Goal: Task Accomplishment & Management: Complete application form

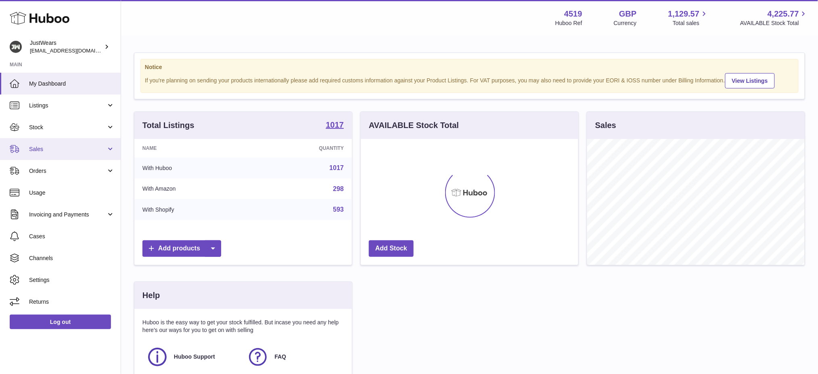
scroll to position [125, 217]
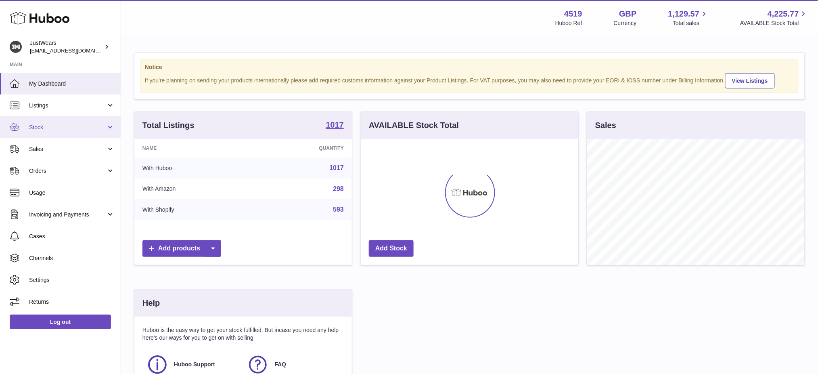
click at [57, 132] on link "Stock" at bounding box center [60, 127] width 121 height 22
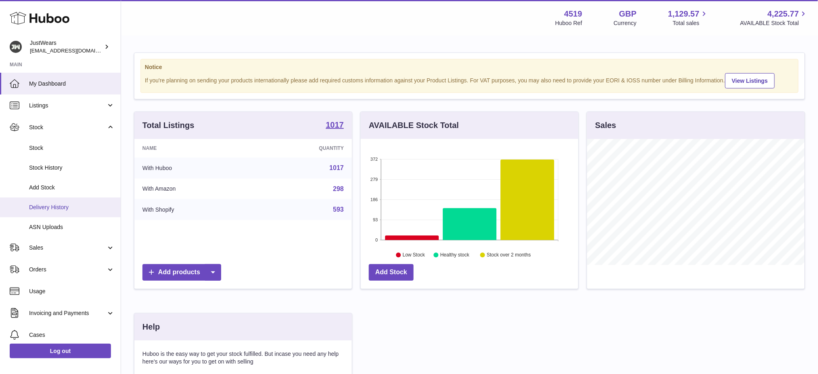
click at [64, 205] on span "Delivery History" at bounding box center [72, 207] width 86 height 8
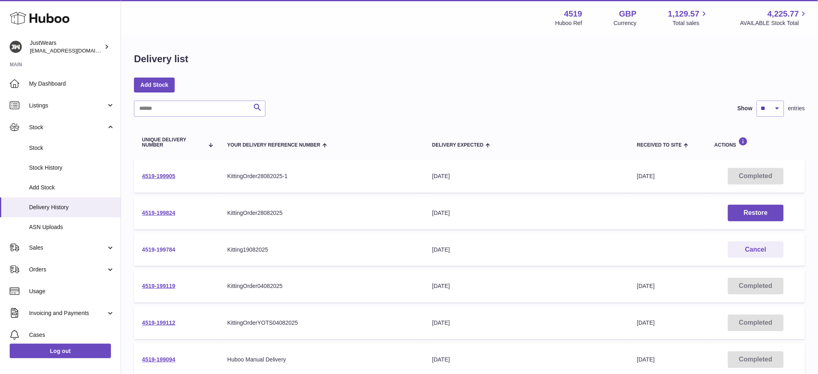
click at [175, 246] on link "4519-199784" at bounding box center [158, 249] width 33 height 6
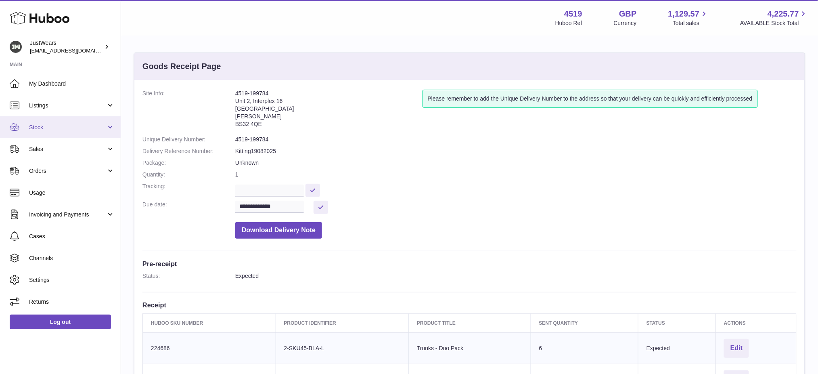
click at [67, 133] on link "Stock" at bounding box center [60, 127] width 121 height 22
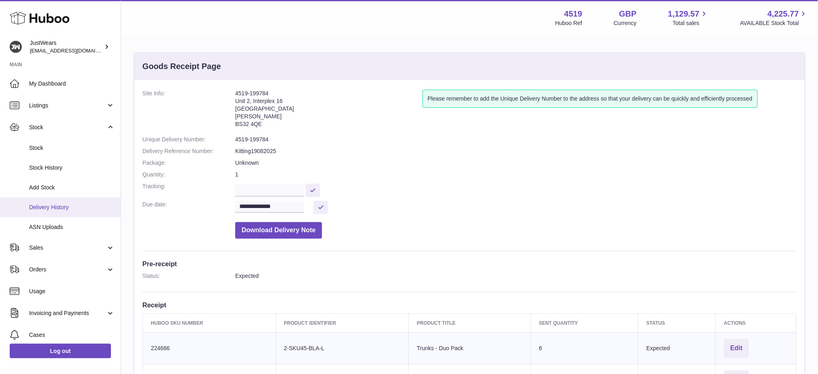
click at [58, 206] on span "Delivery History" at bounding box center [72, 207] width 86 height 8
click at [60, 206] on span "Delivery History" at bounding box center [72, 207] width 86 height 8
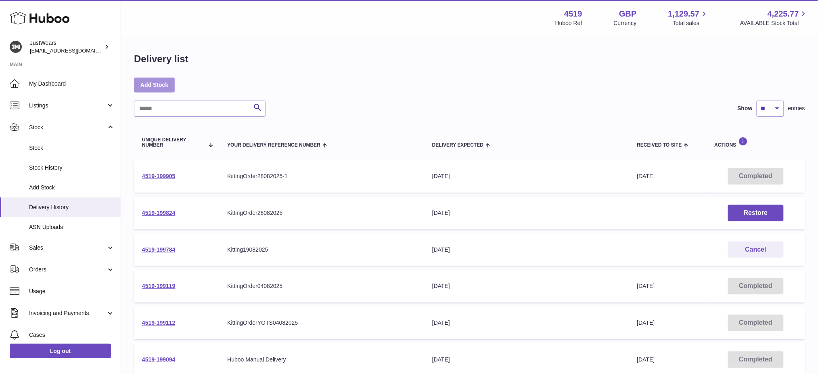
click at [163, 86] on link "Add Stock" at bounding box center [154, 84] width 41 height 15
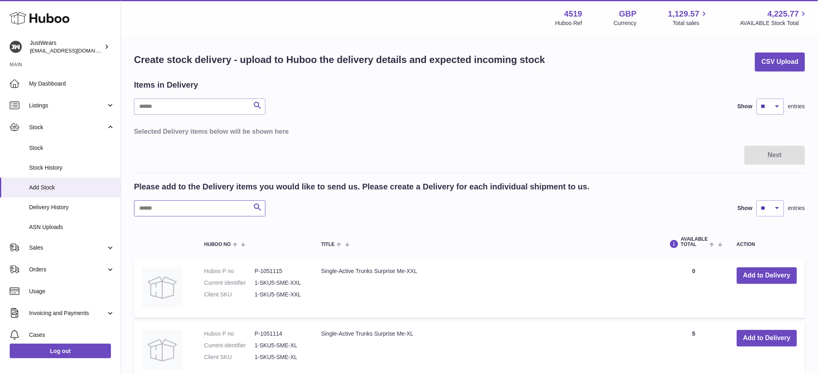
click at [176, 213] on input "text" at bounding box center [200, 208] width 132 height 16
paste input "**********"
type input "**********"
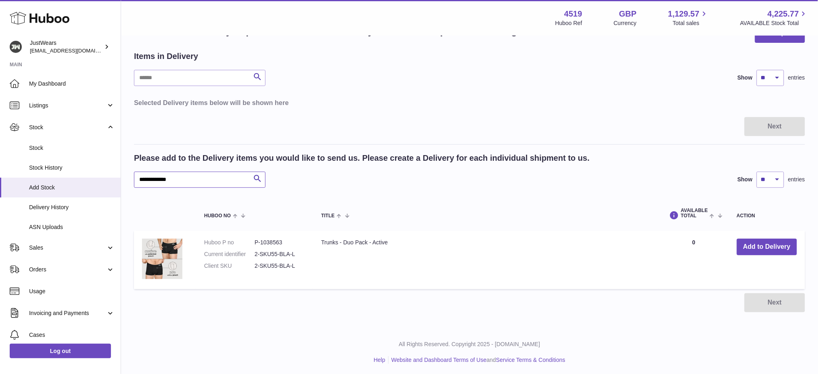
scroll to position [29, 0]
click at [747, 242] on button "Add to Delivery" at bounding box center [767, 246] width 60 height 17
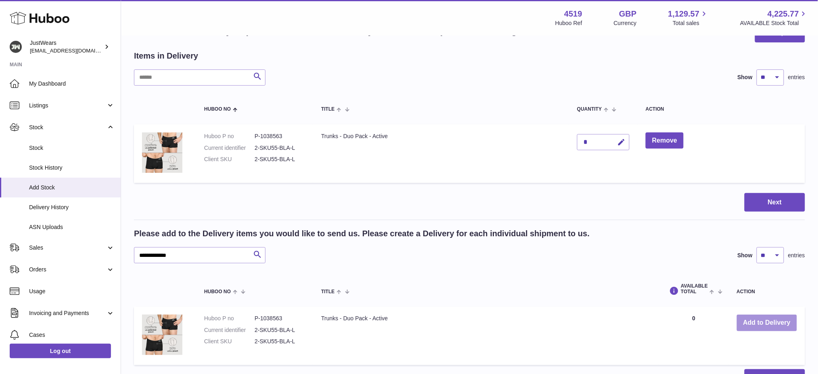
click at [762, 325] on button "Add to Delivery" at bounding box center [767, 322] width 60 height 17
click at [765, 327] on button "Add to Delivery" at bounding box center [767, 322] width 60 height 17
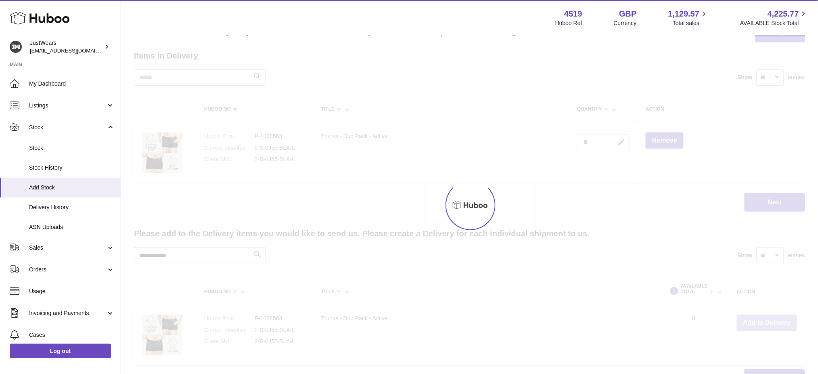
type input "*"
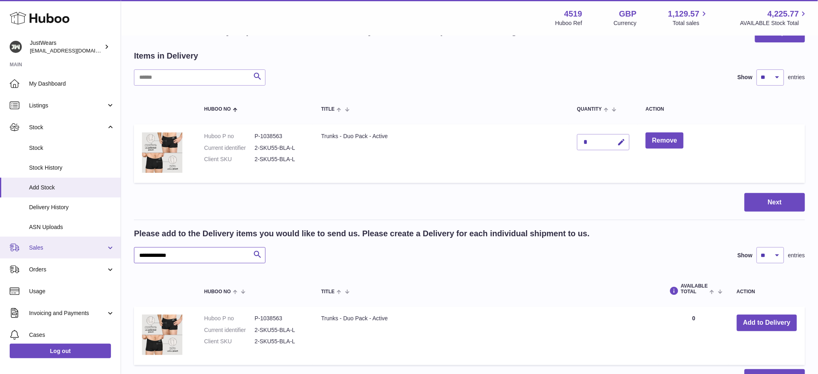
drag, startPoint x: 195, startPoint y: 253, endPoint x: 43, endPoint y: 237, distance: 152.5
click at [52, 243] on div "Huboo JustWears internalAdmin-4519@internal.huboo.com Main My Dashboard Listing…" at bounding box center [409, 211] width 818 height 480
paste input "text"
type input "**********"
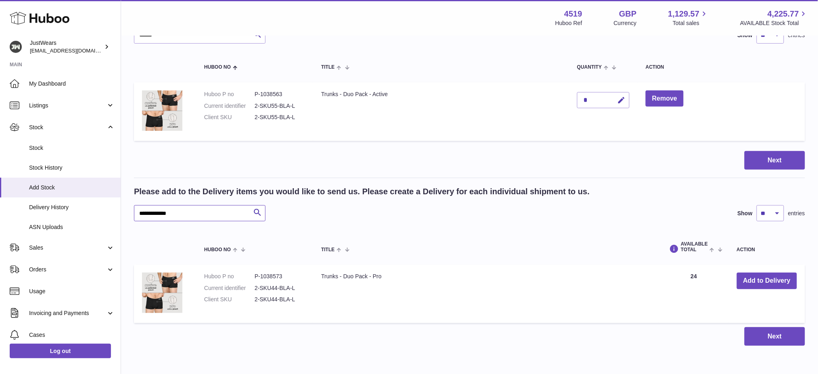
scroll to position [83, 0]
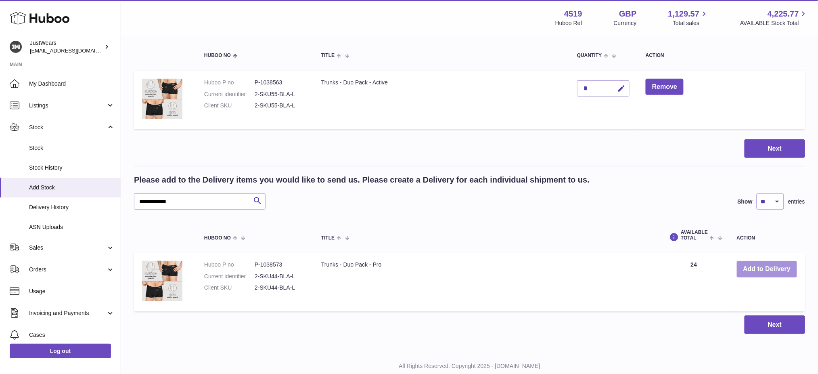
click at [758, 268] on button "Add to Delivery" at bounding box center [767, 269] width 60 height 17
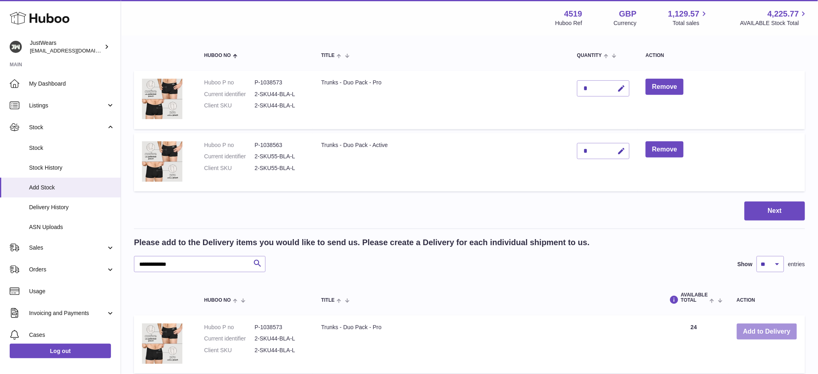
click at [752, 333] on button "Add to Delivery" at bounding box center [767, 331] width 60 height 17
click at [756, 329] on button "Add to Delivery" at bounding box center [767, 331] width 60 height 17
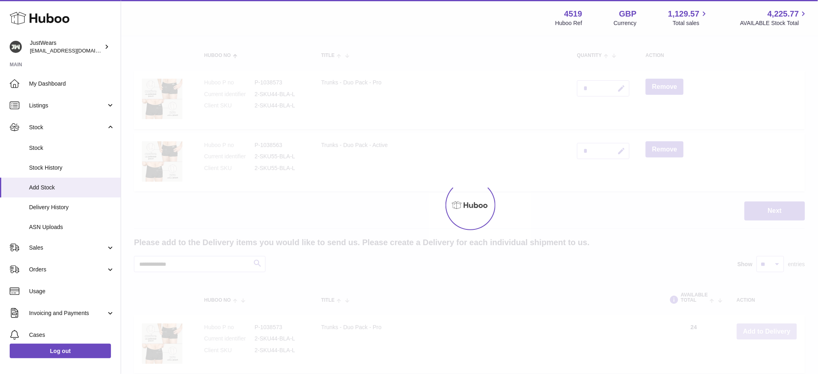
type input "*"
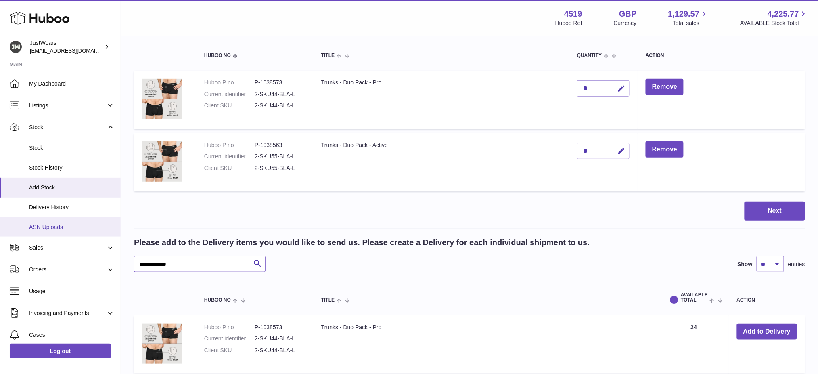
drag, startPoint x: 194, startPoint y: 262, endPoint x: 0, endPoint y: 218, distance: 198.6
click at [0, 223] on div "Huboo JustWears internalAdmin-4519@internal.huboo.com Main My Dashboard Listing…" at bounding box center [409, 188] width 818 height 543
paste input "text"
type input "**********"
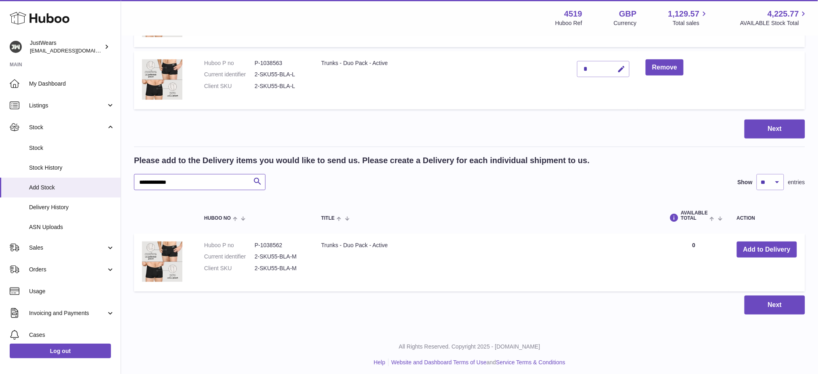
scroll to position [168, 0]
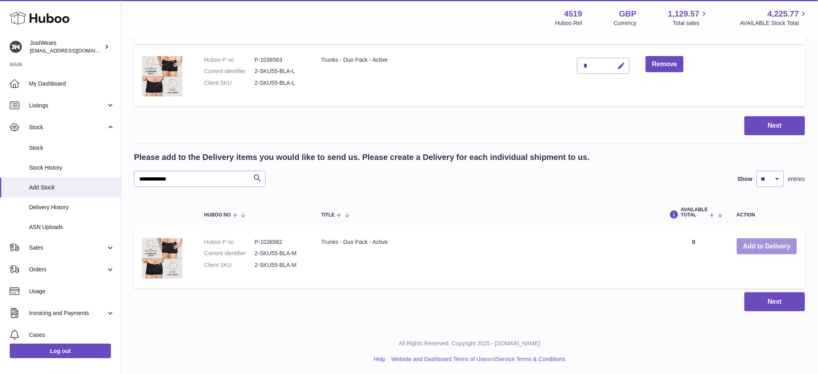
click at [763, 248] on button "Add to Delivery" at bounding box center [767, 246] width 60 height 17
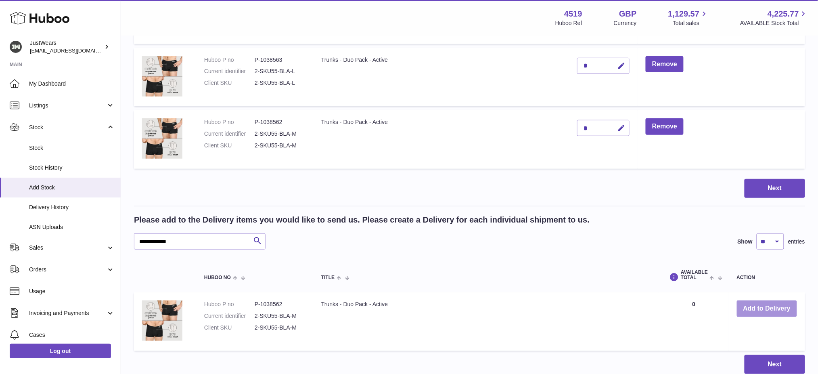
click at [758, 308] on button "Add to Delivery" at bounding box center [767, 308] width 60 height 17
click at [761, 314] on button "Add to Delivery" at bounding box center [767, 308] width 60 height 17
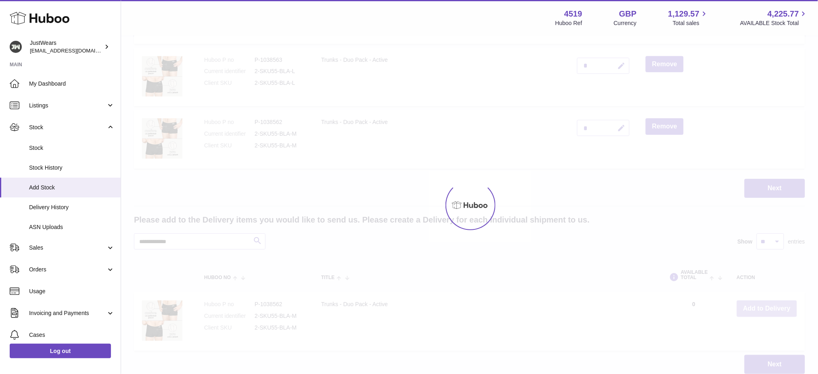
type input "*"
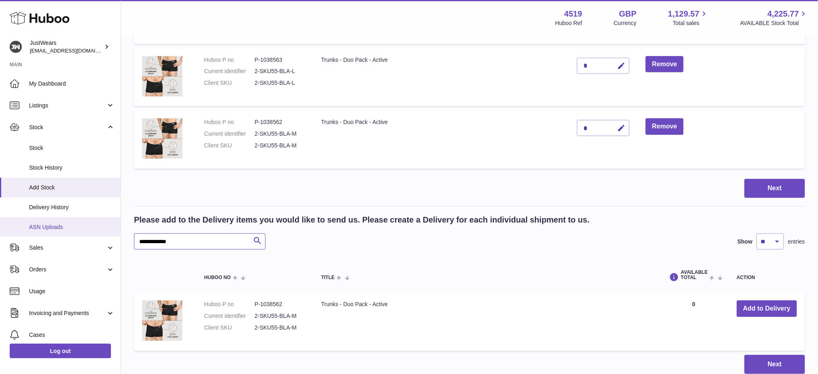
drag, startPoint x: 195, startPoint y: 236, endPoint x: 144, endPoint y: 234, distance: 51.3
click at [8, 231] on div "Huboo JustWears internalAdmin-4519@internal.huboo.com Main My Dashboard Listing…" at bounding box center [409, 134] width 818 height 605
paste input "text"
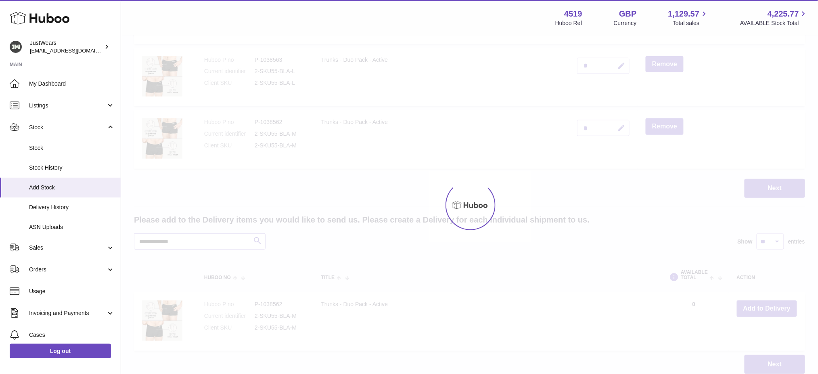
type input "**********"
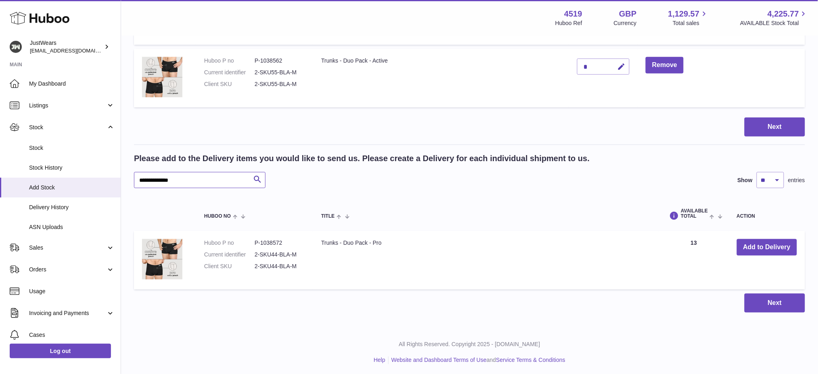
scroll to position [230, 0]
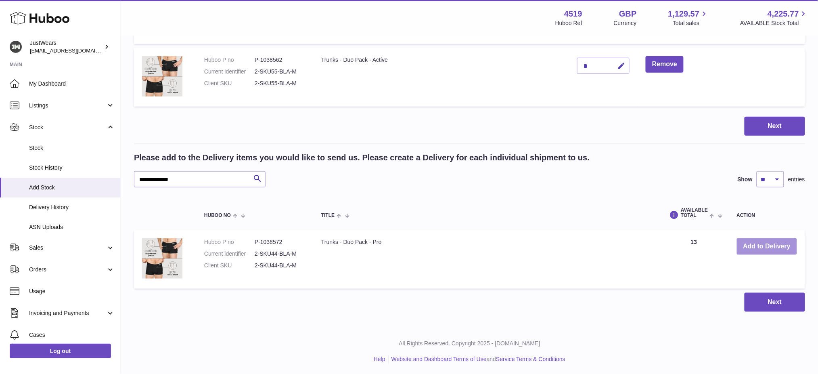
click at [748, 247] on button "Add to Delivery" at bounding box center [767, 246] width 60 height 17
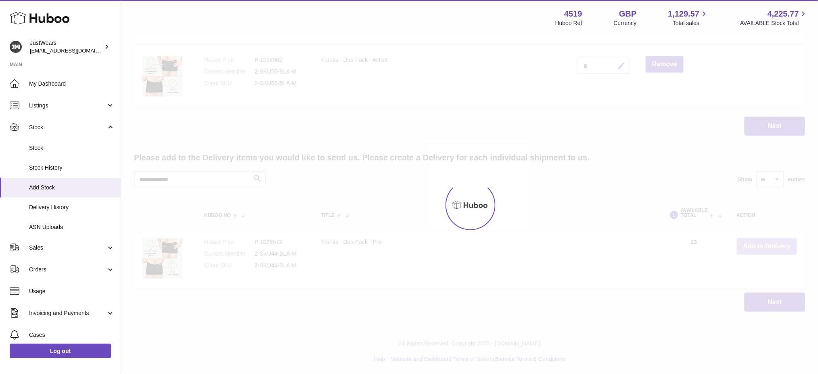
scroll to position [293, 0]
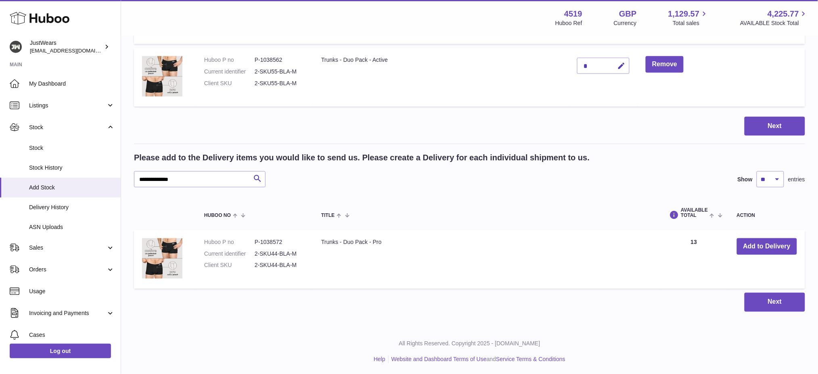
click at [752, 254] on td "Add to Delivery" at bounding box center [767, 259] width 76 height 59
click at [753, 247] on button "Add to Delivery" at bounding box center [767, 246] width 60 height 17
click at [757, 246] on button "Add to Delivery" at bounding box center [767, 246] width 60 height 17
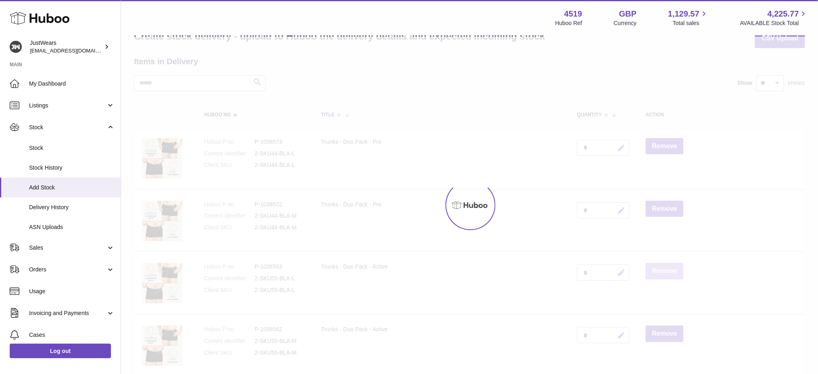
type input "*"
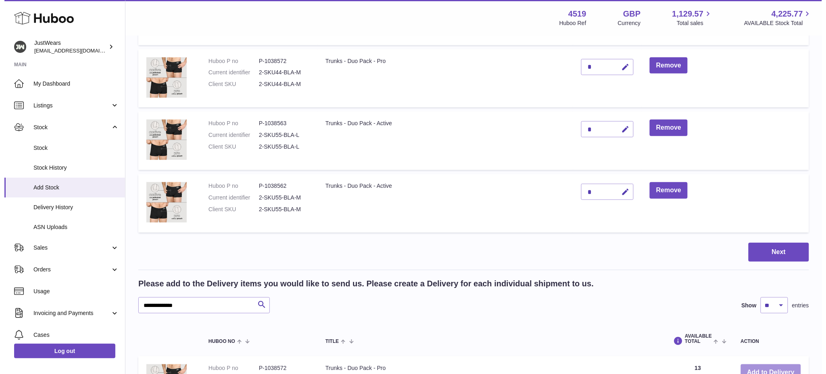
scroll to position [239, 0]
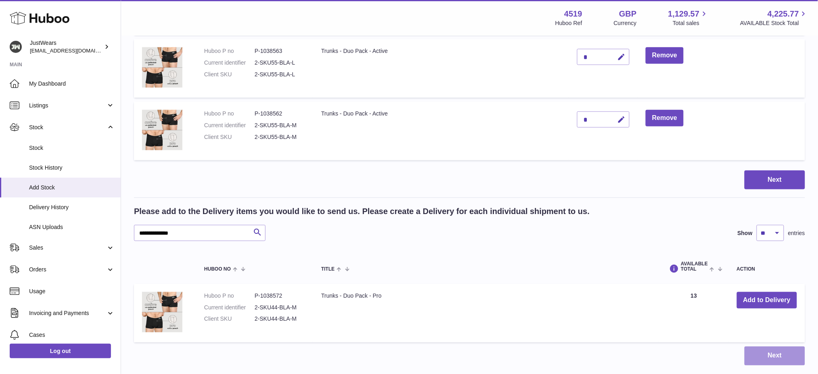
click at [769, 353] on button "Next" at bounding box center [774, 355] width 61 height 19
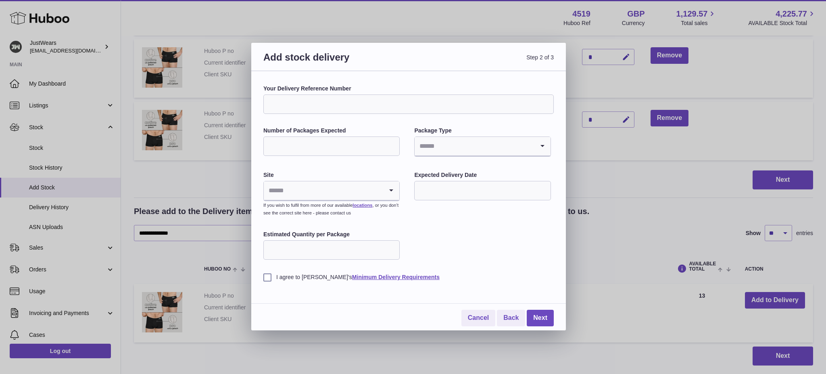
drag, startPoint x: 339, startPoint y: 110, endPoint x: 333, endPoint y: 109, distance: 5.8
click at [337, 111] on input "Your Delivery Reference Number" at bounding box center [408, 103] width 290 height 19
paste input "**********"
type input "**********"
click at [313, 140] on input "Number of Packages Expected" at bounding box center [331, 145] width 136 height 19
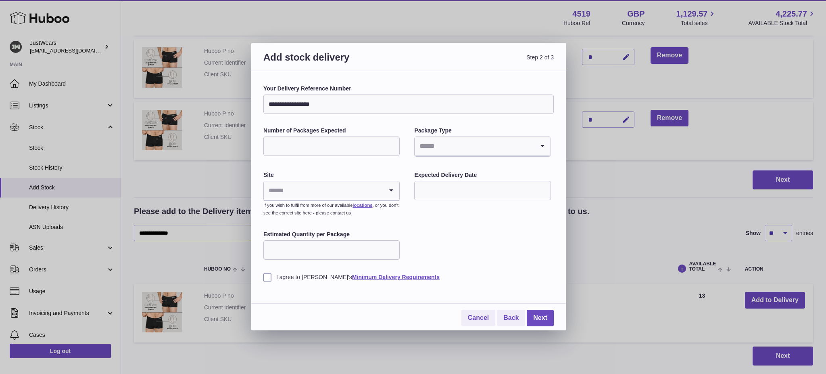
type input "*"
click at [481, 141] on input "Search for option" at bounding box center [474, 146] width 119 height 19
click at [453, 167] on li "Unknown" at bounding box center [482, 168] width 135 height 16
click at [336, 194] on input "Search for option" at bounding box center [323, 190] width 119 height 19
click at [319, 213] on li "🇬🇧 | Unit 2, Interplex 16" at bounding box center [331, 212] width 135 height 16
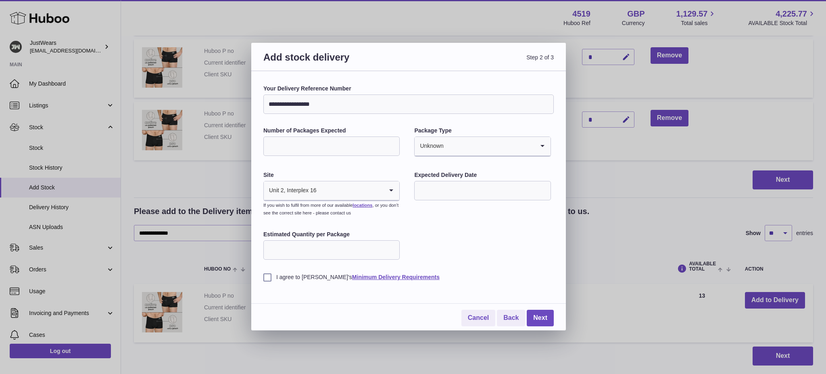
click at [477, 189] on input "text" at bounding box center [482, 190] width 136 height 19
click at [529, 211] on icon "button" at bounding box center [529, 209] width 3 height 5
click at [430, 242] on span "1" at bounding box center [427, 241] width 15 height 15
type input "**********"
click at [309, 250] on input "Estimated Quantity per Package" at bounding box center [331, 249] width 136 height 19
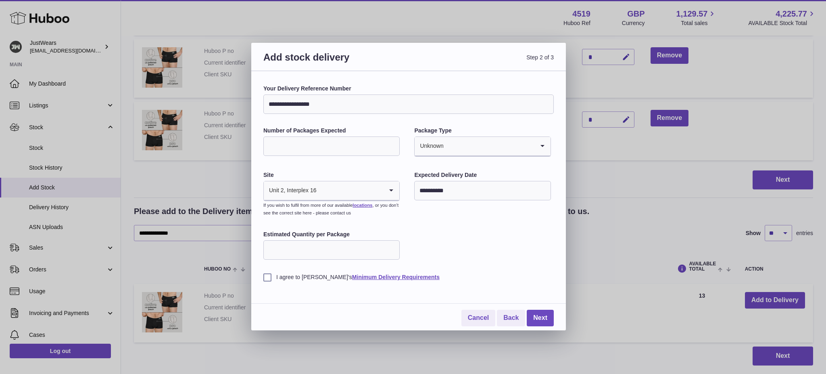
type input "*"
click at [270, 277] on label "I agree to Huboo's Minimum Delivery Requirements" at bounding box center [408, 277] width 290 height 8
click at [545, 318] on link "Next" at bounding box center [540, 317] width 27 height 17
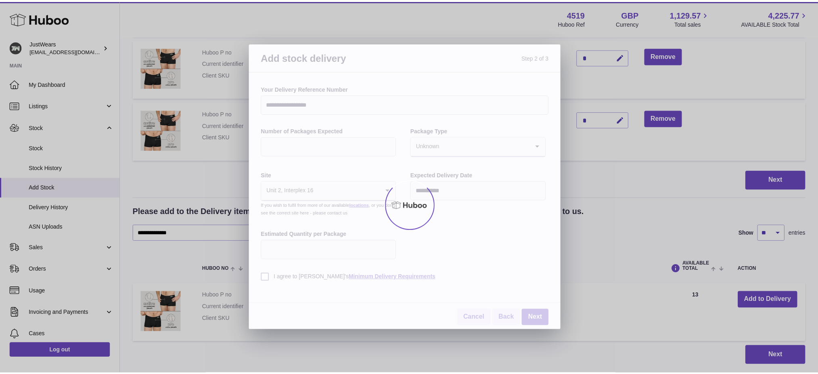
scroll to position [29, 0]
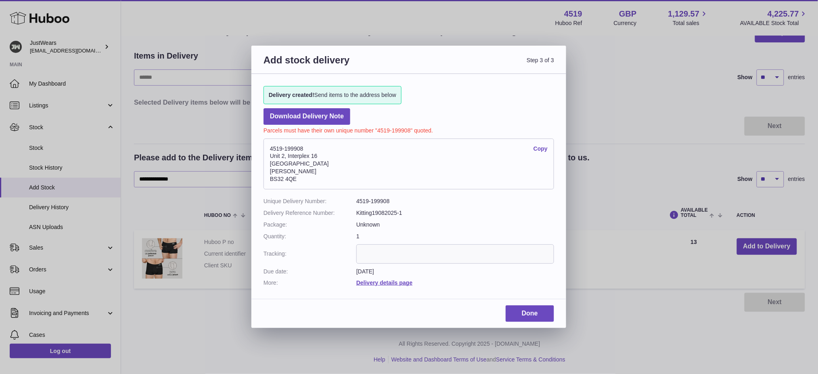
drag, startPoint x: 306, startPoint y: 148, endPoint x: 267, endPoint y: 145, distance: 38.9
click at [267, 145] on address "4519-199908 Copy Unit 2, Interplex 16 Ash Ridge Road Bradley Stoke BS32 4QE" at bounding box center [408, 163] width 290 height 51
copy address "4519-199908"
click at [536, 316] on link "Done" at bounding box center [530, 313] width 48 height 17
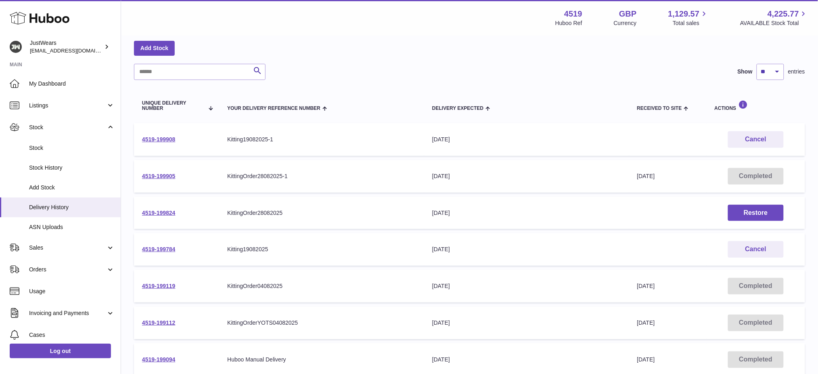
scroll to position [54, 0]
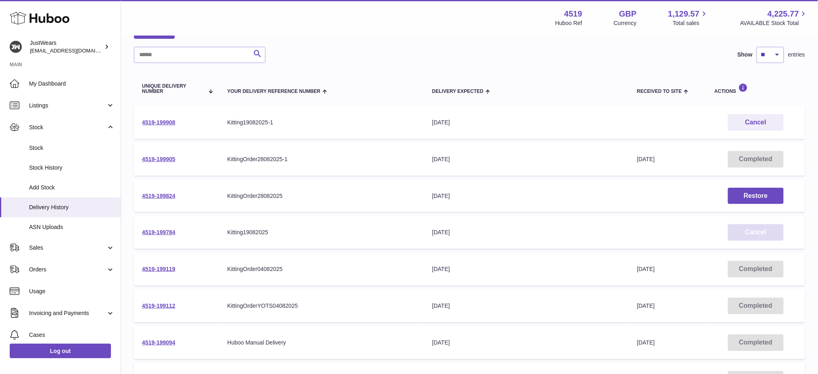
click at [753, 231] on button "Cancel" at bounding box center [756, 232] width 56 height 17
